Goal: Task Accomplishment & Management: Complete application form

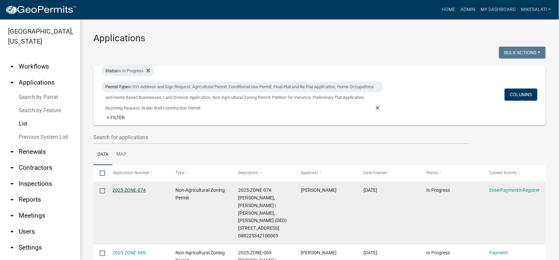
click at [131, 191] on link "2025-ZONE-074" at bounding box center [129, 190] width 33 height 5
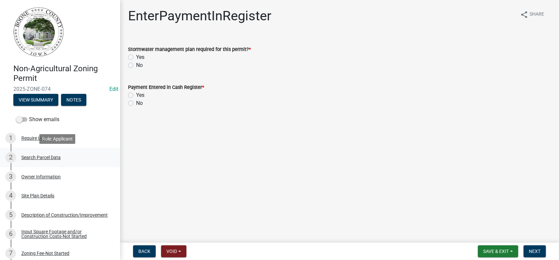
click at [42, 156] on div "Search Parcel Data" at bounding box center [40, 157] width 39 height 5
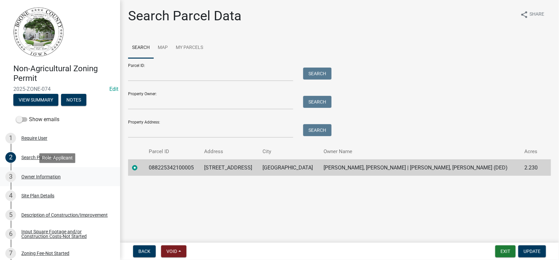
click at [34, 177] on div "Owner Information" at bounding box center [40, 177] width 39 height 5
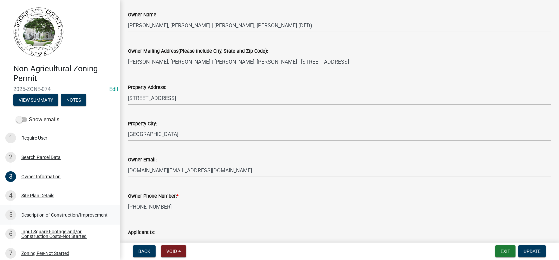
scroll to position [92, 0]
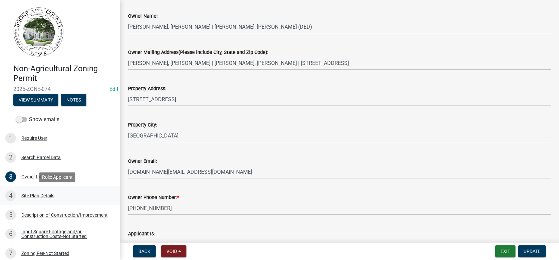
click at [39, 195] on div "Site Plan Details" at bounding box center [37, 196] width 33 height 5
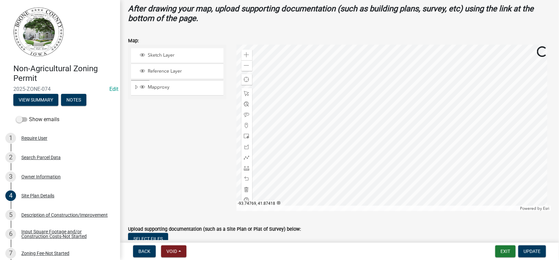
scroll to position [267, 0]
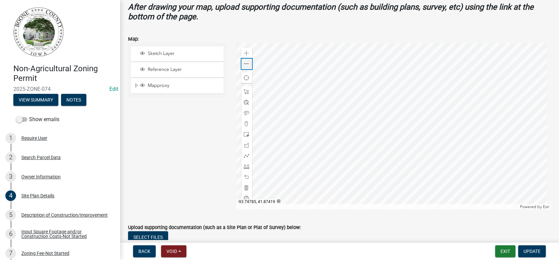
click at [247, 63] on span at bounding box center [246, 63] width 5 height 5
click at [39, 215] on div "Description of Construction/Improvement" at bounding box center [64, 215] width 86 height 5
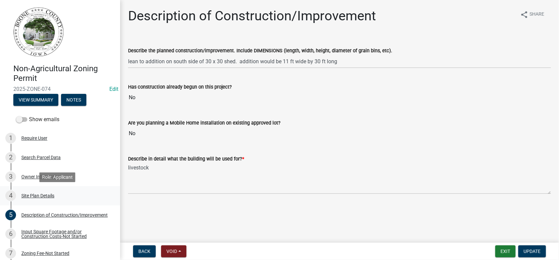
click at [39, 196] on div "Site Plan Details" at bounding box center [37, 196] width 33 height 5
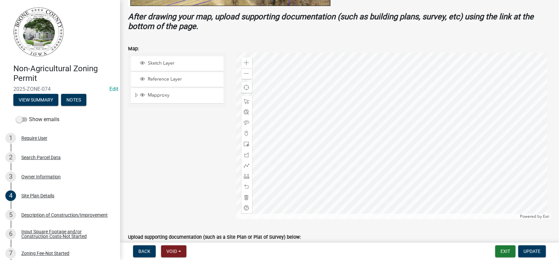
scroll to position [267, 0]
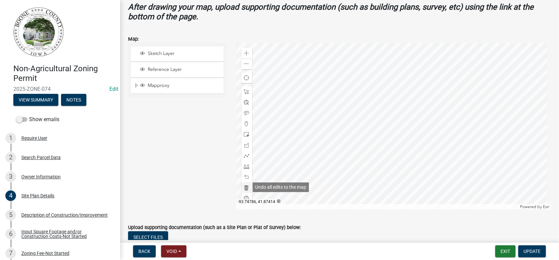
click at [244, 184] on div at bounding box center [246, 188] width 11 height 11
click at [247, 61] on span at bounding box center [246, 63] width 5 height 5
click at [365, 117] on div at bounding box center [393, 126] width 315 height 167
click at [244, 165] on span at bounding box center [246, 166] width 5 height 5
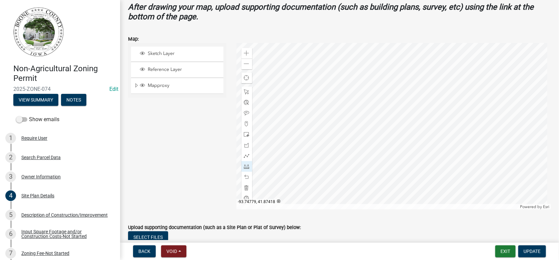
click at [338, 116] on div at bounding box center [393, 126] width 315 height 167
click at [338, 130] on div at bounding box center [393, 126] width 315 height 167
click at [244, 64] on span at bounding box center [246, 63] width 5 height 5
click at [364, 128] on div at bounding box center [393, 126] width 315 height 167
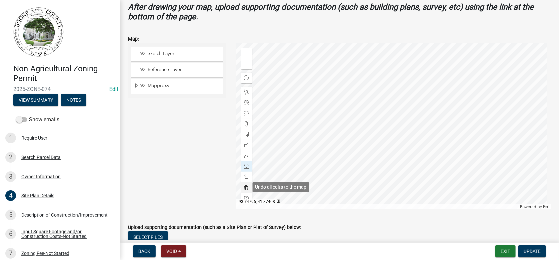
click at [244, 188] on span at bounding box center [246, 187] width 5 height 5
click at [360, 101] on div at bounding box center [393, 126] width 315 height 167
click at [361, 129] on div at bounding box center [393, 126] width 315 height 167
click at [439, 131] on div at bounding box center [393, 126] width 315 height 167
click at [437, 102] on div at bounding box center [393, 126] width 315 height 167
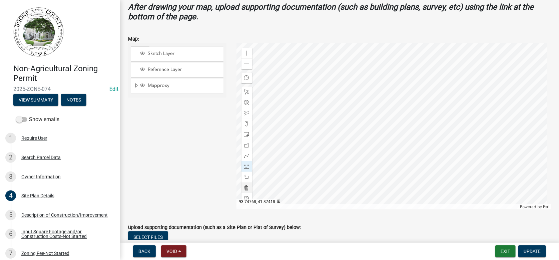
click at [437, 102] on div at bounding box center [393, 126] width 315 height 167
click at [244, 177] on span at bounding box center [246, 177] width 5 height 5
click at [244, 112] on span at bounding box center [246, 113] width 5 height 5
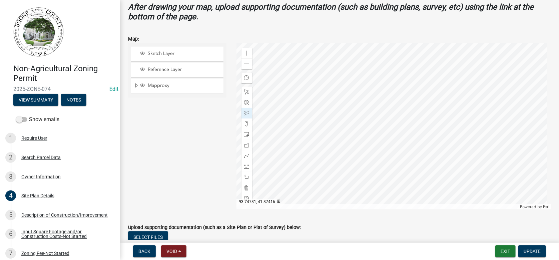
click at [350, 116] on div at bounding box center [393, 126] width 315 height 167
click at [397, 137] on div at bounding box center [393, 126] width 315 height 167
click at [386, 116] on div at bounding box center [393, 126] width 315 height 167
click at [378, 122] on div at bounding box center [393, 126] width 315 height 167
click at [531, 253] on span "Update" at bounding box center [532, 251] width 17 height 5
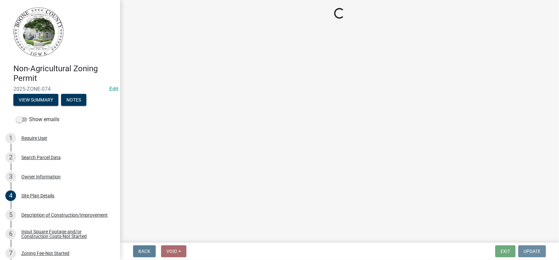
scroll to position [0, 0]
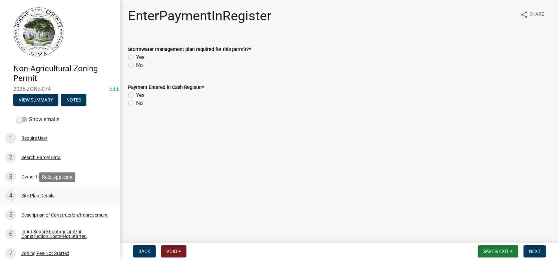
click at [36, 197] on div "Site Plan Details" at bounding box center [37, 196] width 33 height 5
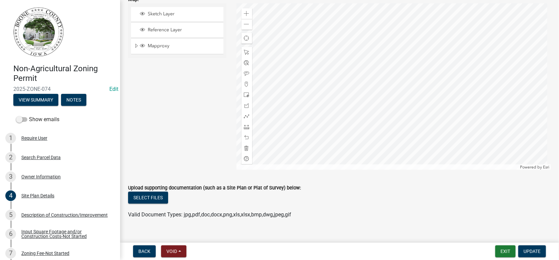
scroll to position [317, 0]
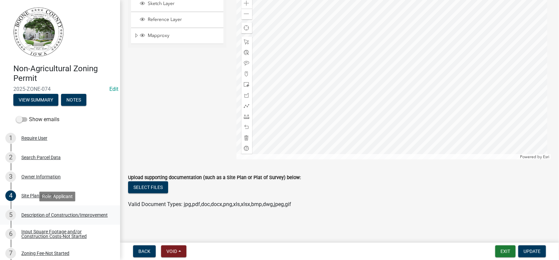
click at [46, 218] on div "Description of Construction/Improvement" at bounding box center [64, 215] width 86 height 5
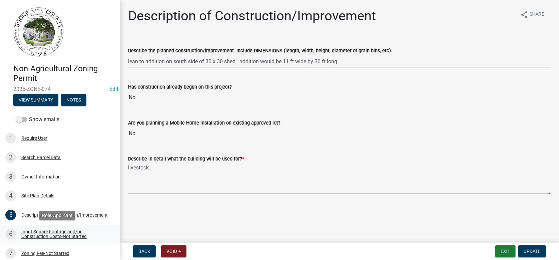
click at [33, 235] on div "Input Square Footage and/or Construction Costs-Not Started" at bounding box center [65, 234] width 88 height 9
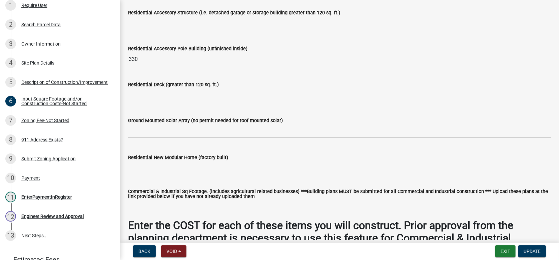
scroll to position [233, 0]
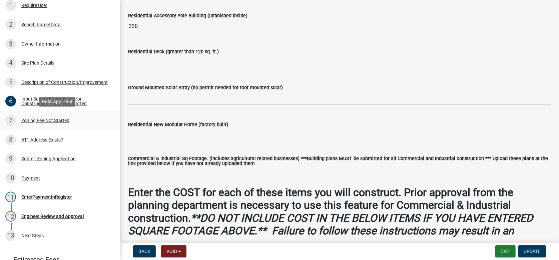
click at [39, 118] on div "Zoning Fee-Not Started" at bounding box center [45, 120] width 48 height 5
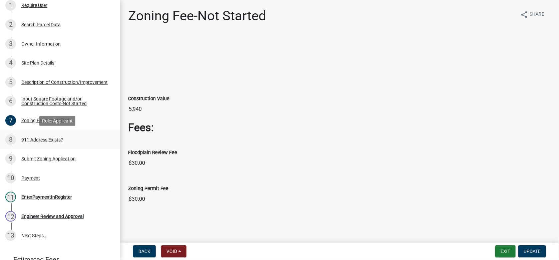
click at [40, 138] on div "911 Address Exists?" at bounding box center [42, 140] width 42 height 5
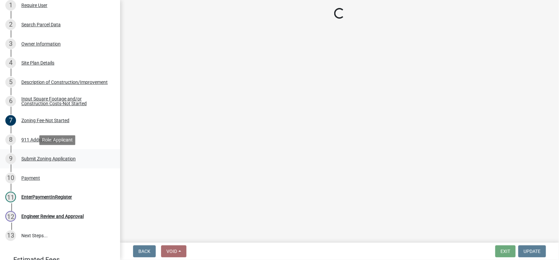
select select "f1813c40-ff51-4f8e-a09d-ea2142ee239a"
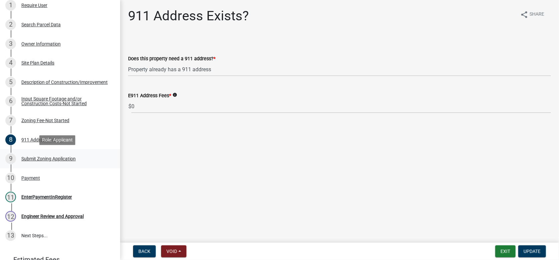
click at [54, 161] on div "Submit Zoning Application" at bounding box center [48, 159] width 54 height 5
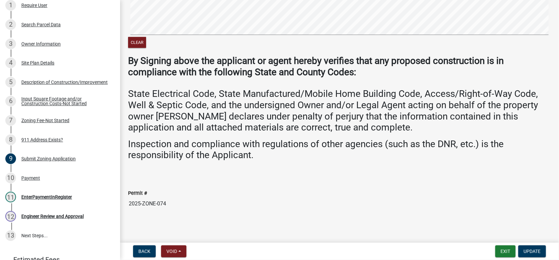
scroll to position [180, 0]
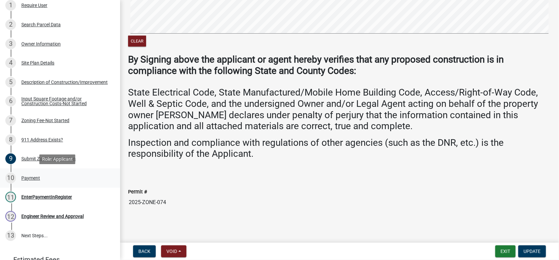
click at [36, 178] on div "Payment" at bounding box center [30, 178] width 19 height 5
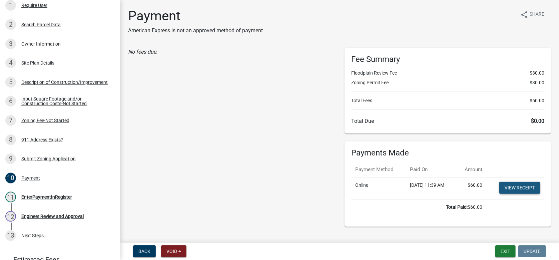
click at [514, 187] on link "View receipt" at bounding box center [519, 188] width 41 height 12
click at [55, 195] on div "EnterPaymentInRegister" at bounding box center [46, 197] width 51 height 5
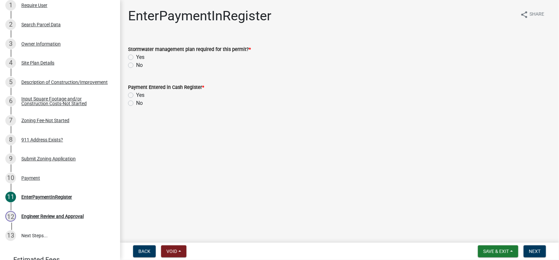
click at [136, 63] on label "No" at bounding box center [139, 65] width 7 height 8
click at [136, 63] on input "No" at bounding box center [138, 63] width 4 height 4
radio input "true"
click at [136, 93] on label "Yes" at bounding box center [140, 95] width 8 height 8
click at [136, 93] on input "Yes" at bounding box center [138, 93] width 4 height 4
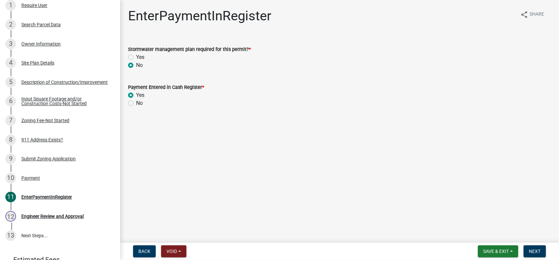
radio input "true"
click at [537, 252] on span "Next" at bounding box center [535, 251] width 12 height 5
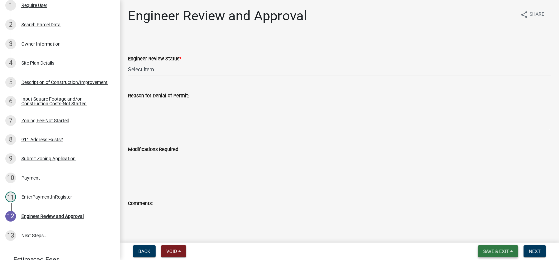
click at [496, 250] on span "Save & Exit" at bounding box center [496, 251] width 26 height 5
click at [487, 230] on button "Save & Exit" at bounding box center [491, 234] width 53 height 16
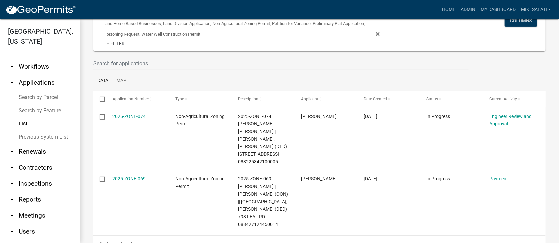
scroll to position [41, 0]
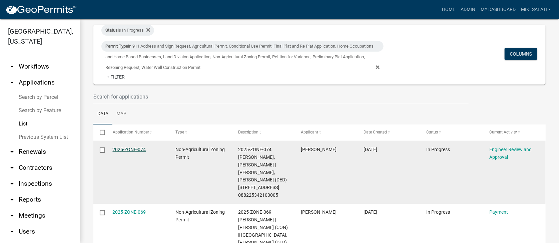
click at [125, 148] on link "2025-ZONE-074" at bounding box center [129, 149] width 33 height 5
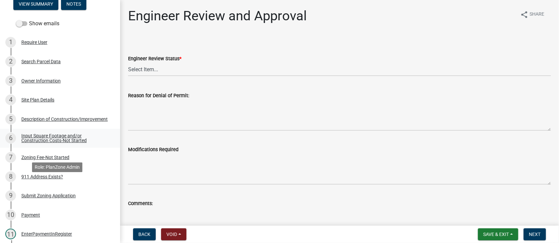
scroll to position [167, 0]
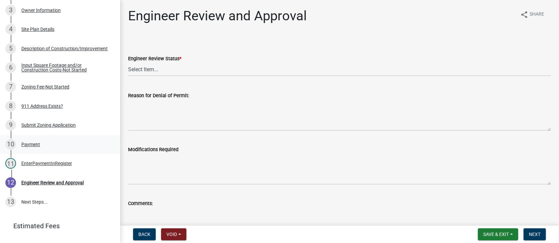
click at [30, 143] on div "Payment" at bounding box center [30, 144] width 19 height 5
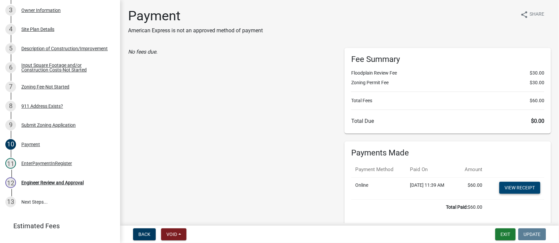
click at [505, 185] on link "View receipt" at bounding box center [519, 188] width 41 height 12
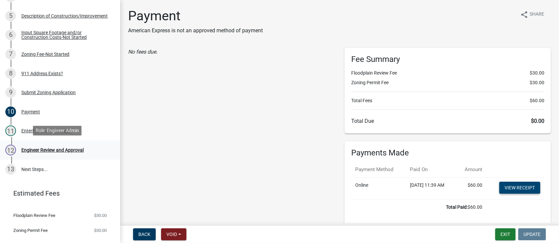
scroll to position [200, 0]
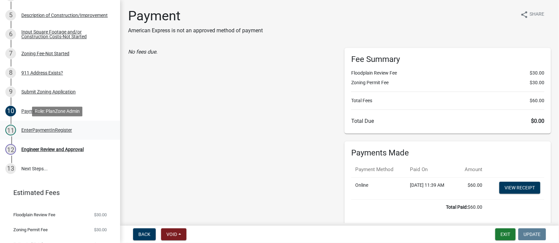
click at [28, 129] on div "EnterPaymentInRegister" at bounding box center [46, 130] width 51 height 5
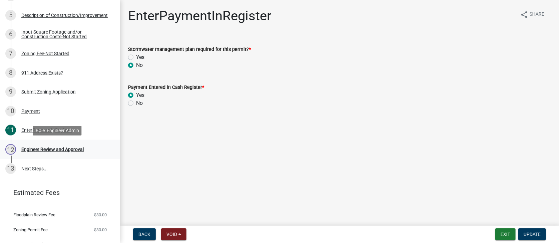
click at [51, 148] on div "Engineer Review and Approval" at bounding box center [52, 149] width 62 height 5
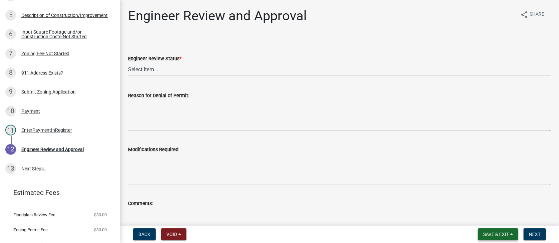
click at [496, 237] on span "Save & Exit" at bounding box center [496, 234] width 26 height 5
click at [495, 220] on button "Save & Exit" at bounding box center [491, 217] width 53 height 16
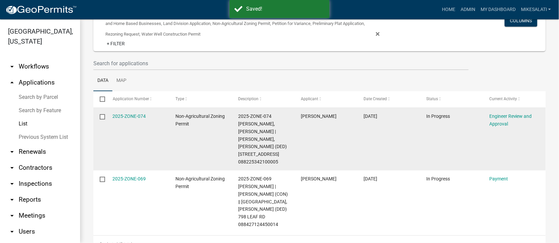
scroll to position [41, 0]
